Goal: Task Accomplishment & Management: Complete application form

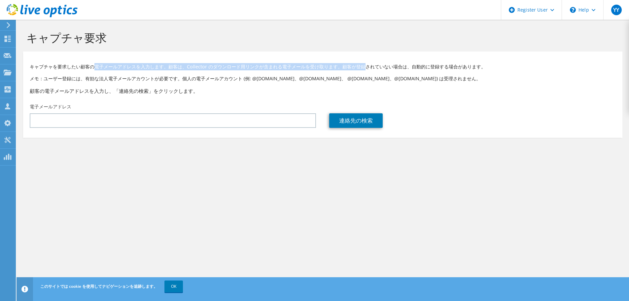
drag, startPoint x: 97, startPoint y: 67, endPoint x: 387, endPoint y: 68, distance: 289.4
click at [376, 68] on p "キャプチャを要求したい顧客の電子メールアドレスを入力します。顧客は、Collector のダウンロード用リンクが含まれる電子メールを受け取ります。顧客が登録さ…" at bounding box center [323, 66] width 586 height 7
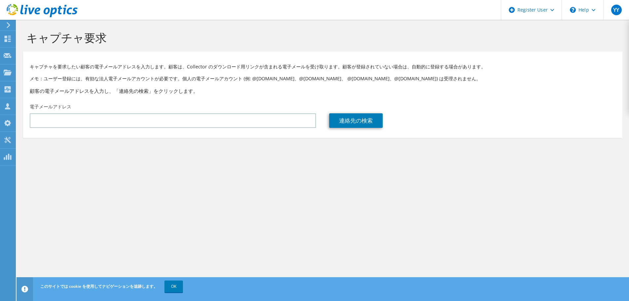
click at [403, 68] on p "キャプチャを要求したい顧客の電子メールアドレスを入力します。顧客は、Collector のダウンロード用リンクが含まれる電子メールを受け取ります。顧客が登録さ…" at bounding box center [323, 66] width 586 height 7
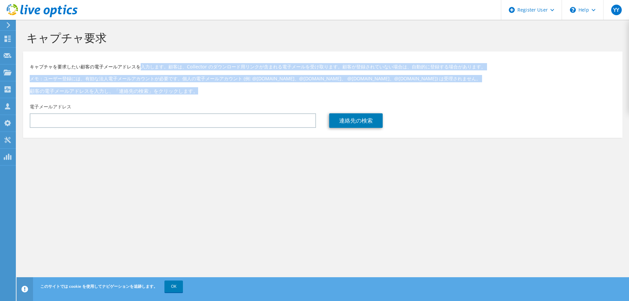
drag, startPoint x: 145, startPoint y: 68, endPoint x: 219, endPoint y: 82, distance: 76.0
click at [219, 82] on div "キャプチャを要求したい顧客の電子メールアドレスを入力します。顧客は、Collector のダウンロード用リンクが含まれる電子メールを受け取ります。顧客が登録さ…" at bounding box center [322, 77] width 599 height 45
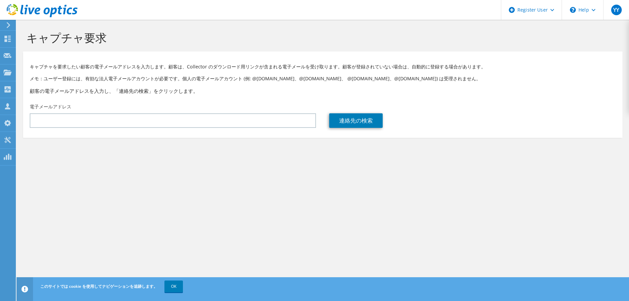
click at [319, 48] on div "キャプチャ要求" at bounding box center [322, 36] width 605 height 32
click at [35, 10] on use at bounding box center [42, 10] width 71 height 13
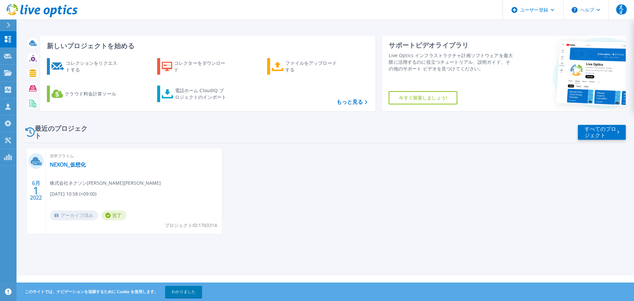
click at [251, 131] on div "最近のプロジェクト すべてのプロジェクト" at bounding box center [325, 131] width 600 height 21
click at [70, 69] on font "コレクションをリクエストする" at bounding box center [91, 66] width 51 height 13
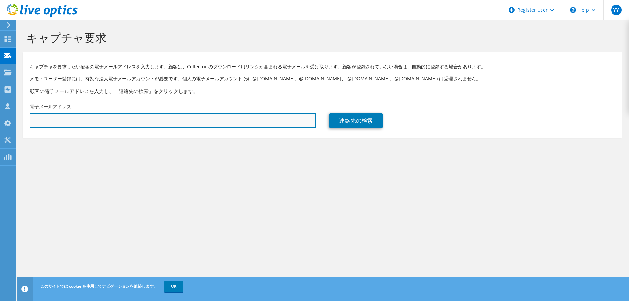
click at [166, 125] on input "text" at bounding box center [173, 120] width 286 height 15
paste input "yuta_akatsu@kel.co.jp"
type input "yuta_akatsu@kel.co.jp"
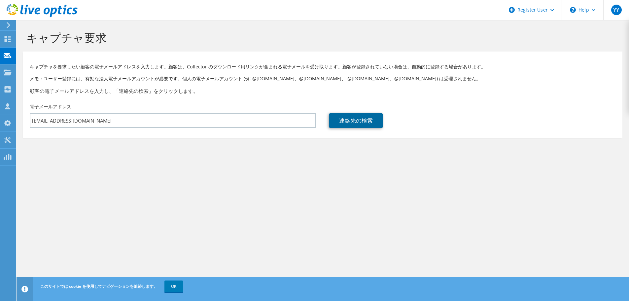
click at [351, 121] on link "連絡先の検索" at bounding box center [355, 120] width 53 height 15
type input "KANEMATSU ELECTRONICS LTD."
type input "悠太"
type input "赤津"
type input "日本"
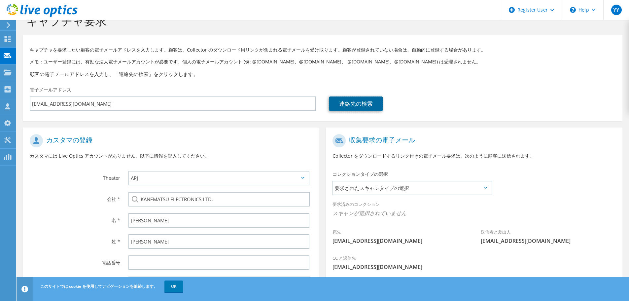
scroll to position [74, 0]
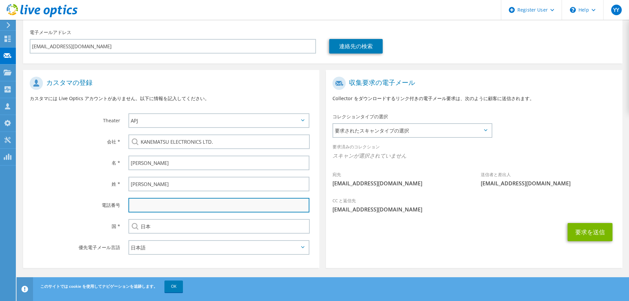
click at [154, 201] on input "text" at bounding box center [218, 205] width 181 height 15
paste input "070-5010-0054"
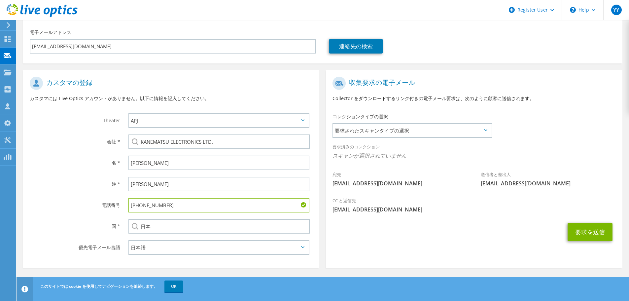
type input "070-5010-0054"
click at [322, 93] on div "収集要求の電子メール Collector をダウンロードするリンク付きの電子メール要求は、次のように顧客に送信されます。 コレクションタイプの選択 要求された…" at bounding box center [473, 170] width 303 height 201
click at [387, 128] on span "要求されたスキャンタイプの選択" at bounding box center [412, 130] width 158 height 13
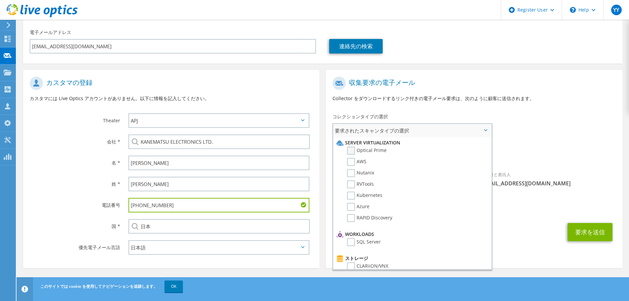
click at [351, 149] on label "Optical Prime" at bounding box center [367, 151] width 40 height 8
click at [0, 0] on input "Optical Prime" at bounding box center [0, 0] width 0 height 0
click at [348, 161] on label "AWS" at bounding box center [356, 162] width 19 height 8
click at [0, 0] on input "AWS" at bounding box center [0, 0] width 0 height 0
click at [349, 171] on label "Nutanix" at bounding box center [360, 173] width 27 height 8
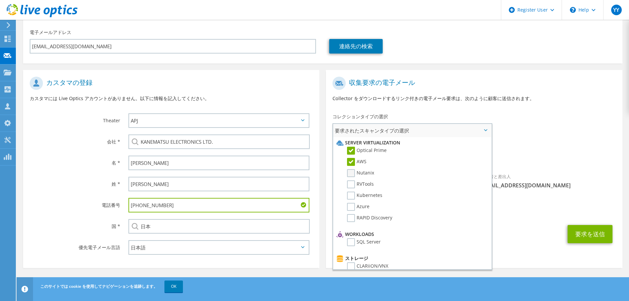
click at [0, 0] on input "Nutanix" at bounding box center [0, 0] width 0 height 0
click at [350, 185] on label "RVTools" at bounding box center [360, 184] width 27 height 8
click at [0, 0] on input "RVTools" at bounding box center [0, 0] width 0 height 0
click at [350, 193] on label "Kubernetes" at bounding box center [364, 195] width 35 height 8
click at [0, 0] on input "Kubernetes" at bounding box center [0, 0] width 0 height 0
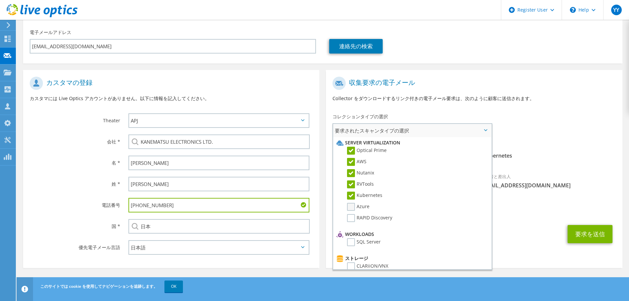
click at [350, 206] on label "Azure" at bounding box center [358, 207] width 22 height 8
click at [0, 0] on input "Azure" at bounding box center [0, 0] width 0 height 0
click at [352, 214] on label "RAPID Discovery" at bounding box center [369, 218] width 45 height 8
click at [0, 0] on input "RAPID Discovery" at bounding box center [0, 0] width 0 height 0
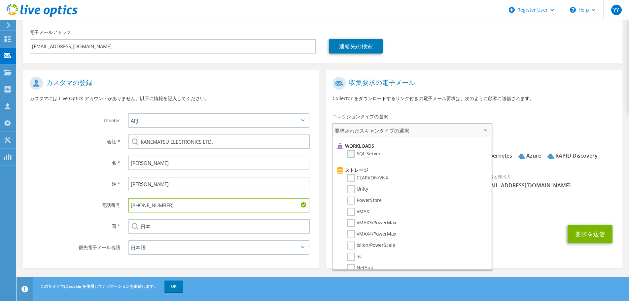
click at [349, 152] on label "SQL Server" at bounding box center [364, 154] width 34 height 8
click at [0, 0] on input "SQL Server" at bounding box center [0, 0] width 0 height 0
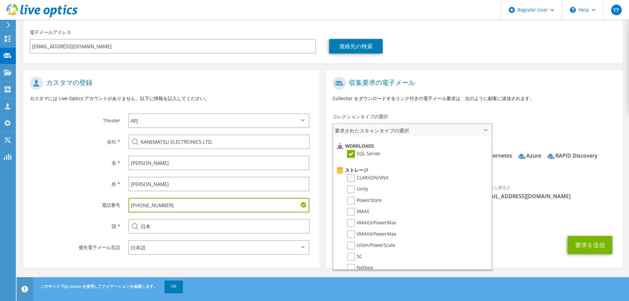
click at [349, 177] on label "CLARiiON/VNX" at bounding box center [367, 178] width 41 height 8
click at [0, 0] on input "CLARiiON/VNX" at bounding box center [0, 0] width 0 height 0
click at [350, 186] on label "Unity" at bounding box center [357, 189] width 21 height 8
click at [0, 0] on input "Unity" at bounding box center [0, 0] width 0 height 0
click at [353, 199] on label "PowerStore" at bounding box center [364, 200] width 35 height 8
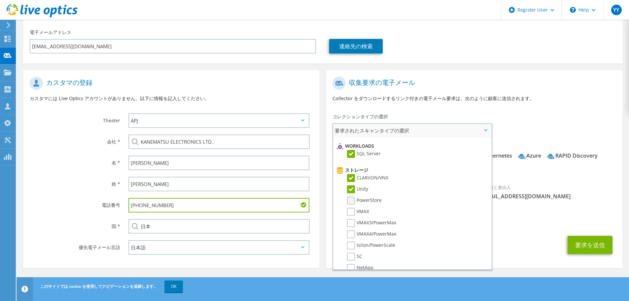
click at [0, 0] on input "PowerStore" at bounding box center [0, 0] width 0 height 0
click at [351, 208] on label "VMAX" at bounding box center [358, 212] width 22 height 8
click at [0, 0] on input "VMAX" at bounding box center [0, 0] width 0 height 0
click at [351, 221] on label "VMAX3/PowerMax" at bounding box center [371, 223] width 49 height 8
click at [0, 0] on input "VMAX3/PowerMax" at bounding box center [0, 0] width 0 height 0
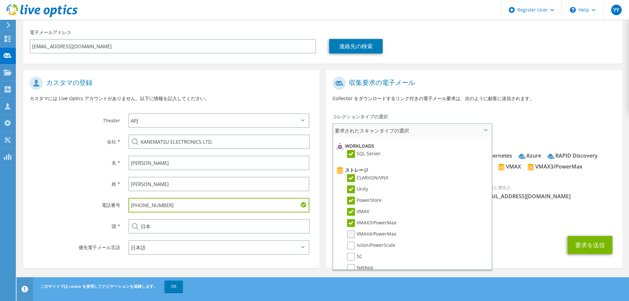
click at [352, 233] on label "VMAX4/PowerMax" at bounding box center [371, 234] width 49 height 8
click at [0, 0] on input "VMAX4/PowerMax" at bounding box center [0, 0] width 0 height 0
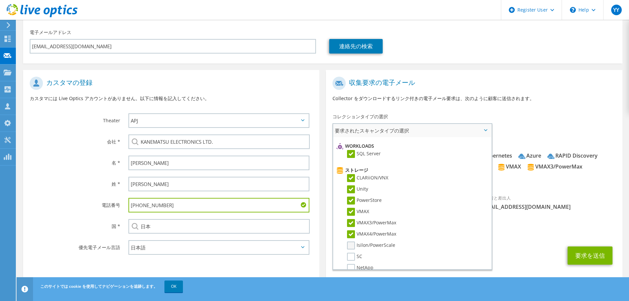
click at [352, 246] on label "Isilon/PowerScale" at bounding box center [371, 245] width 48 height 8
click at [0, 0] on input "Isilon/PowerScale" at bounding box center [0, 0] width 0 height 0
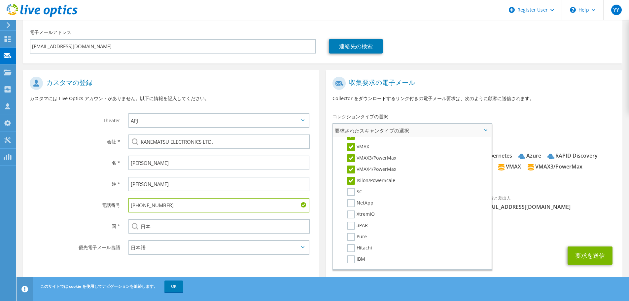
scroll to position [176, 0]
click at [352, 166] on label "SC" at bounding box center [354, 169] width 15 height 8
click at [0, 0] on input "SC" at bounding box center [0, 0] width 0 height 0
drag, startPoint x: 349, startPoint y: 177, endPoint x: 350, endPoint y: 188, distance: 10.9
click at [349, 178] on label "NetApp" at bounding box center [360, 180] width 26 height 8
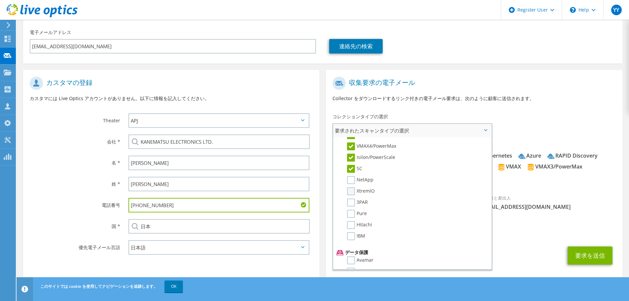
click at [0, 0] on input "NetApp" at bounding box center [0, 0] width 0 height 0
click at [350, 188] on label "XtremIO" at bounding box center [361, 191] width 28 height 8
click at [0, 0] on input "XtremIO" at bounding box center [0, 0] width 0 height 0
click at [349, 202] on label "3PAR" at bounding box center [357, 202] width 21 height 8
click at [0, 0] on input "3PAR" at bounding box center [0, 0] width 0 height 0
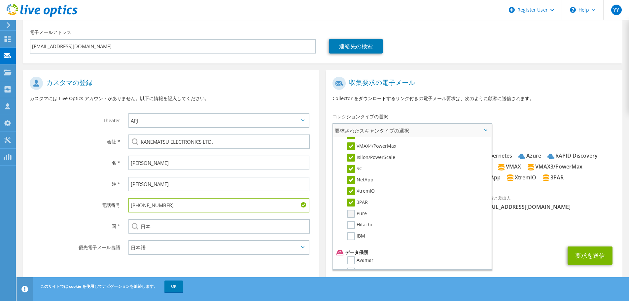
click at [353, 213] on label "Pure" at bounding box center [357, 214] width 20 height 8
click at [0, 0] on input "Pure" at bounding box center [0, 0] width 0 height 0
click at [353, 225] on label "Hitachi" at bounding box center [359, 225] width 25 height 8
click at [0, 0] on input "Hitachi" at bounding box center [0, 0] width 0 height 0
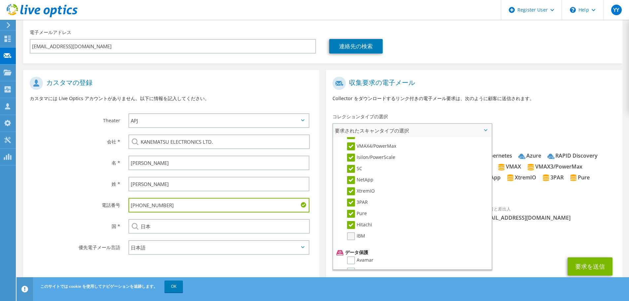
click at [352, 236] on label "IBM" at bounding box center [356, 236] width 18 height 8
click at [0, 0] on input "IBM" at bounding box center [0, 0] width 0 height 0
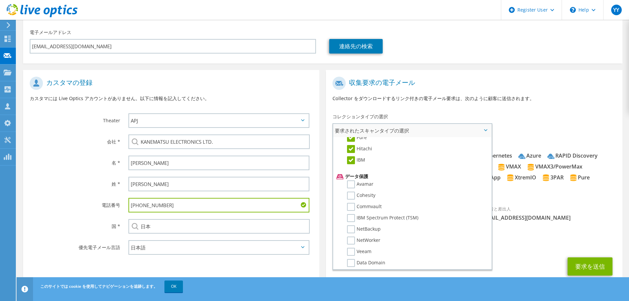
scroll to position [264, 0]
click at [350, 169] on label "Avamar" at bounding box center [360, 172] width 26 height 8
click at [0, 0] on input "Avamar" at bounding box center [0, 0] width 0 height 0
click at [350, 184] on label "Cohesity" at bounding box center [361, 183] width 28 height 8
click at [0, 0] on input "Cohesity" at bounding box center [0, 0] width 0 height 0
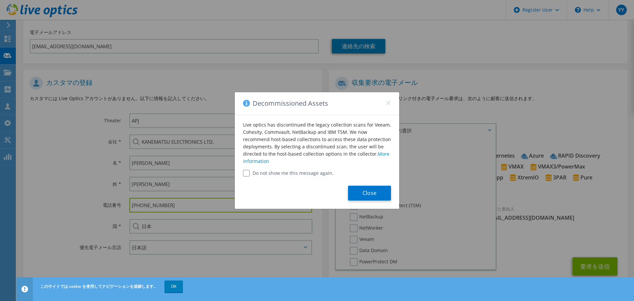
click at [278, 172] on label "Do not show me this message again." at bounding box center [317, 173] width 148 height 7
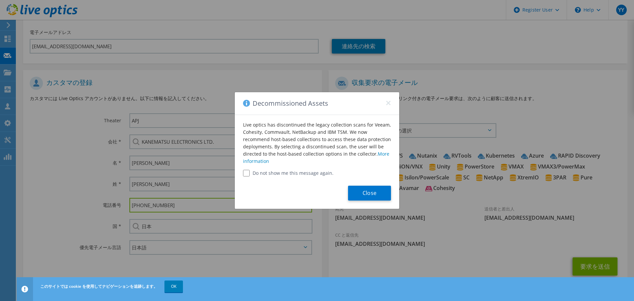
click at [243, 173] on div "Live optics has discontinued the legacy collection scans for Veeam, Cohesity, C…" at bounding box center [317, 145] width 164 height 61
click at [246, 172] on input "Do not show me this message again." at bounding box center [246, 173] width 7 height 7
checkbox input "true"
click at [370, 192] on button "Close" at bounding box center [369, 192] width 43 height 15
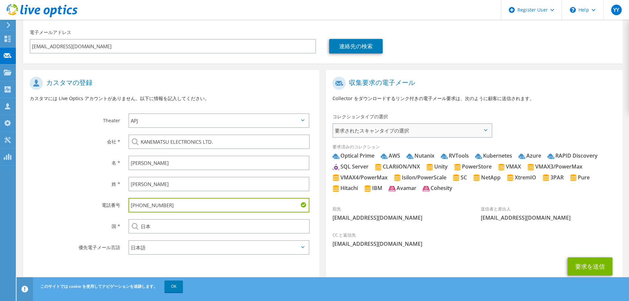
click at [386, 129] on span "要求されたスキャンタイプの選択" at bounding box center [412, 130] width 158 height 13
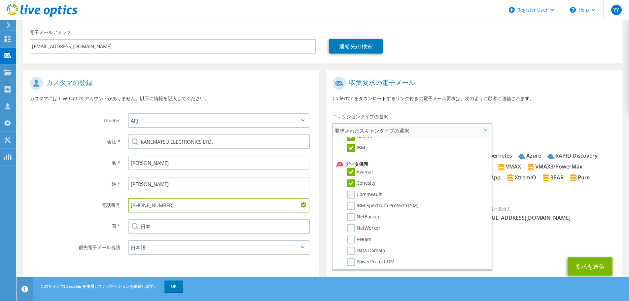
click at [353, 194] on label "Commvault" at bounding box center [364, 194] width 35 height 8
click at [0, 0] on input "Commvault" at bounding box center [0, 0] width 0 height 0
click at [351, 207] on label "IBM Spectrum Protect (TSM)" at bounding box center [382, 206] width 71 height 8
click at [0, 0] on input "IBM Spectrum Protect (TSM)" at bounding box center [0, 0] width 0 height 0
click at [351, 217] on label "NetBackup" at bounding box center [364, 217] width 34 height 8
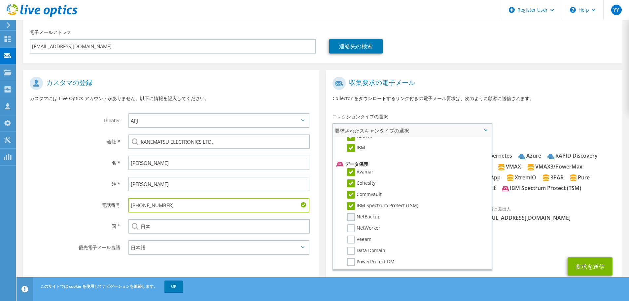
click at [0, 0] on input "NetBackup" at bounding box center [0, 0] width 0 height 0
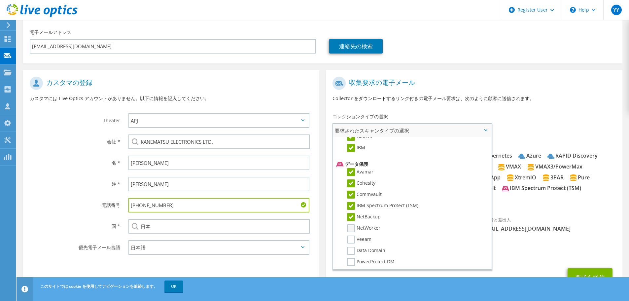
click at [351, 228] on label "NetWorker" at bounding box center [363, 228] width 33 height 8
click at [0, 0] on input "NetWorker" at bounding box center [0, 0] width 0 height 0
click at [351, 240] on label "Veeam" at bounding box center [359, 239] width 24 height 8
click at [0, 0] on input "Veeam" at bounding box center [0, 0] width 0 height 0
click at [348, 250] on label "Data Domain" at bounding box center [366, 250] width 38 height 8
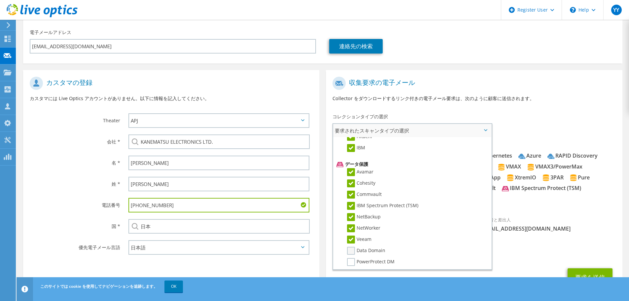
click at [0, 0] on input "Data Domain" at bounding box center [0, 0] width 0 height 0
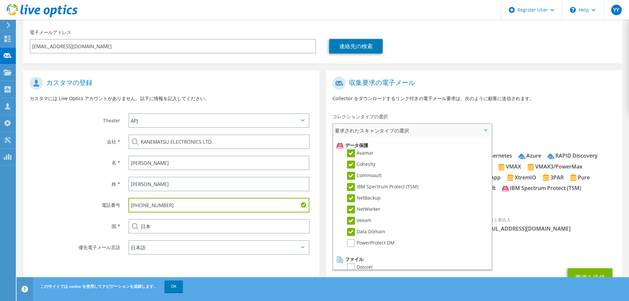
scroll to position [291, 0]
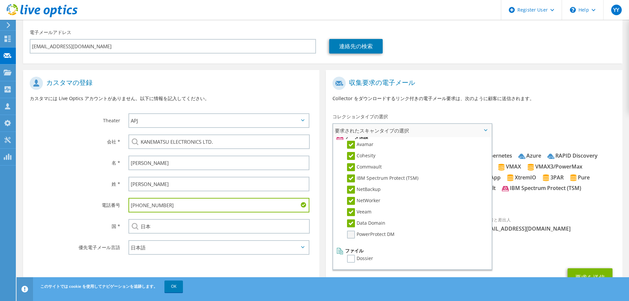
click at [351, 234] on label "PowerProtect DM" at bounding box center [371, 234] width 48 height 8
click at [0, 0] on input "PowerProtect DM" at bounding box center [0, 0] width 0 height 0
click at [354, 263] on li "Dossier" at bounding box center [411, 259] width 153 height 11
click at [352, 260] on label "Dossier" at bounding box center [360, 258] width 26 height 8
click at [0, 0] on input "Dossier" at bounding box center [0, 0] width 0 height 0
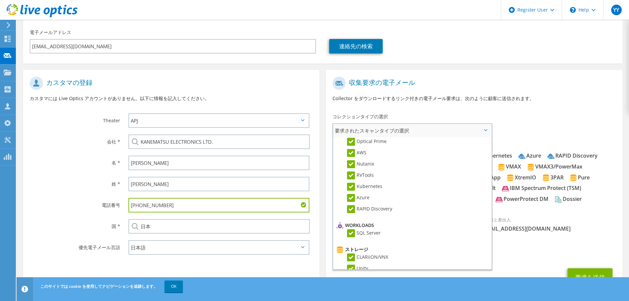
scroll to position [0, 0]
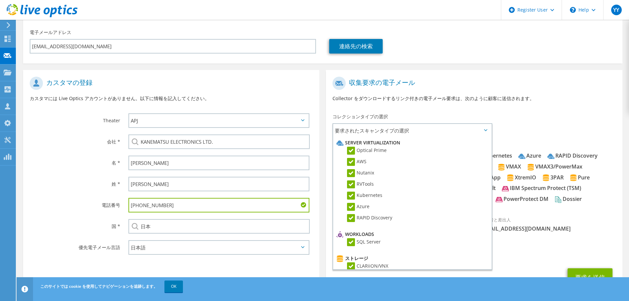
click at [523, 101] on p "Collector をダウンロードするリンク付きの電子メール要求は、次のように顧客に送信されます。" at bounding box center [473, 98] width 283 height 7
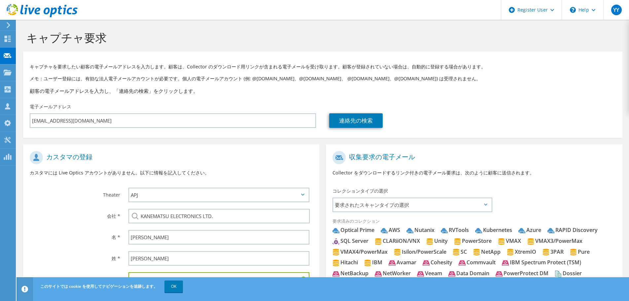
scroll to position [88, 0]
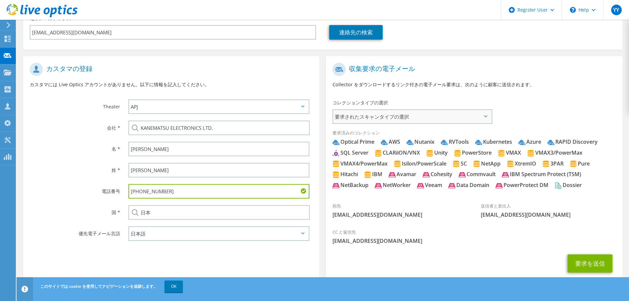
click at [412, 112] on span "要求されたスキャンタイプの選択" at bounding box center [412, 116] width 158 height 13
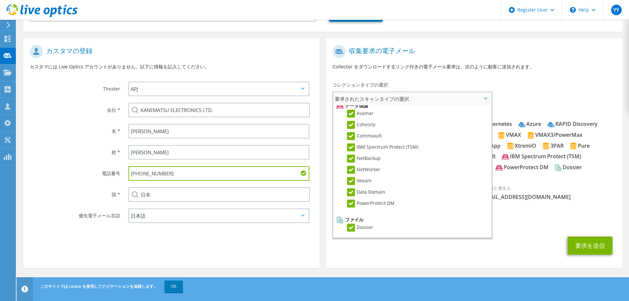
scroll to position [291, 0]
click at [511, 229] on div "CC と返信先 Y.Yoshida@dell.com" at bounding box center [474, 218] width 296 height 23
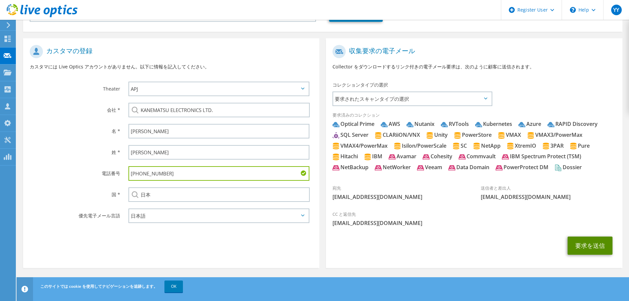
click at [594, 245] on button "要求を送信" at bounding box center [589, 245] width 45 height 18
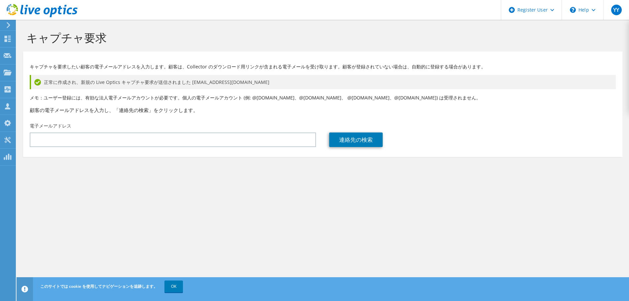
click at [160, 40] on h1 "キャプチャ要求" at bounding box center [320, 38] width 589 height 14
